Goal: Information Seeking & Learning: Find specific fact

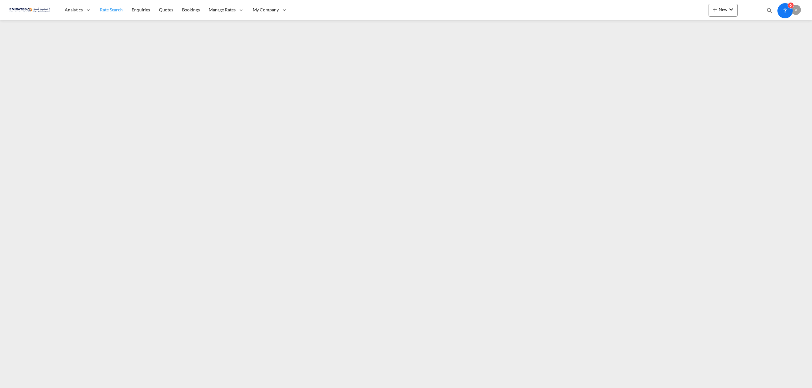
click at [115, 9] on span "Rate Search" at bounding box center [111, 9] width 23 height 5
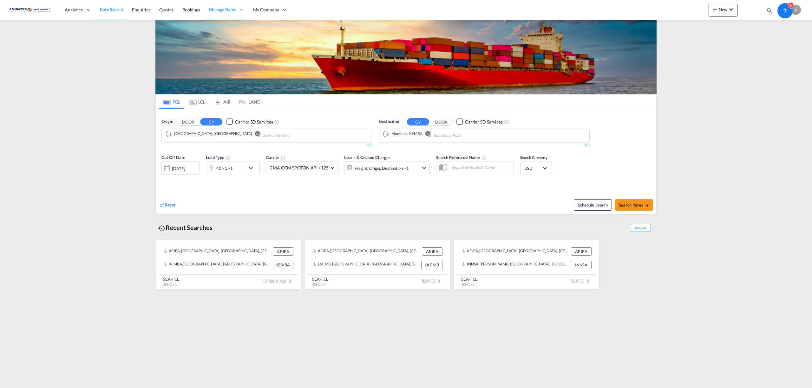
click at [428, 135] on md-icon "Remove" at bounding box center [427, 133] width 5 height 5
type input "ashdod"
click at [410, 172] on div "Ashdod [GEOGRAPHIC_DATA] [GEOGRAPHIC_DATA]" at bounding box center [432, 169] width 120 height 19
click at [625, 201] on button "Search Rates" at bounding box center [634, 204] width 38 height 11
type input "AEJEA to ILASH / [DATE]"
